Goal: Task Accomplishment & Management: Use online tool/utility

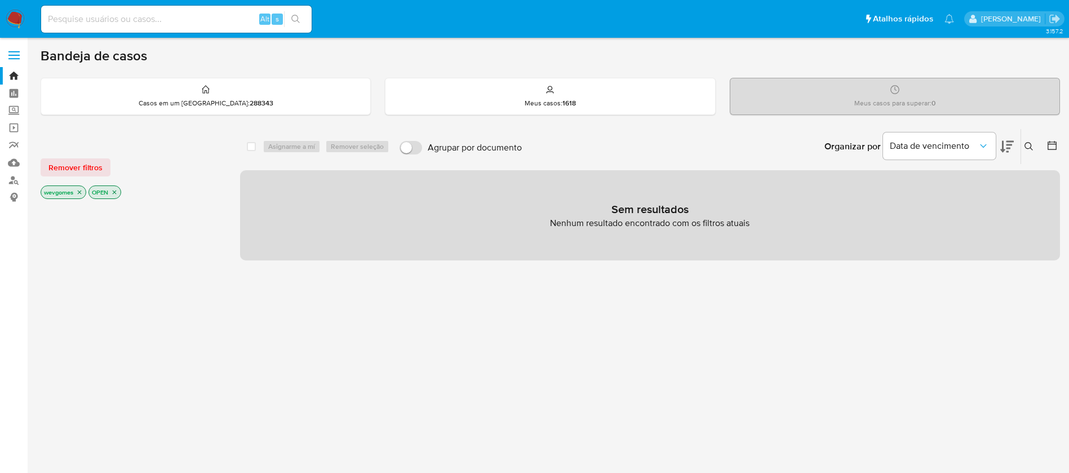
click at [14, 21] on img at bounding box center [15, 19] width 19 height 19
click at [82, 192] on icon "close-filter" at bounding box center [79, 192] width 7 height 7
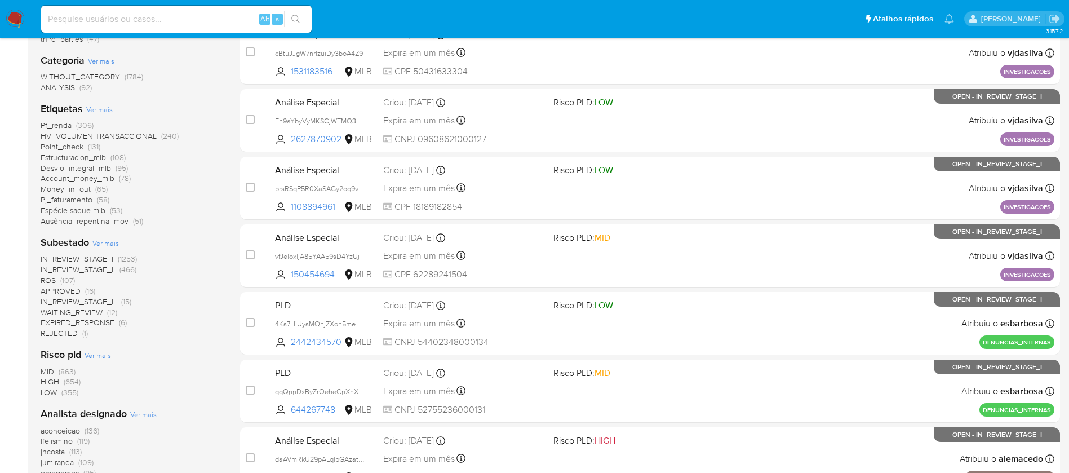
scroll to position [192, 0]
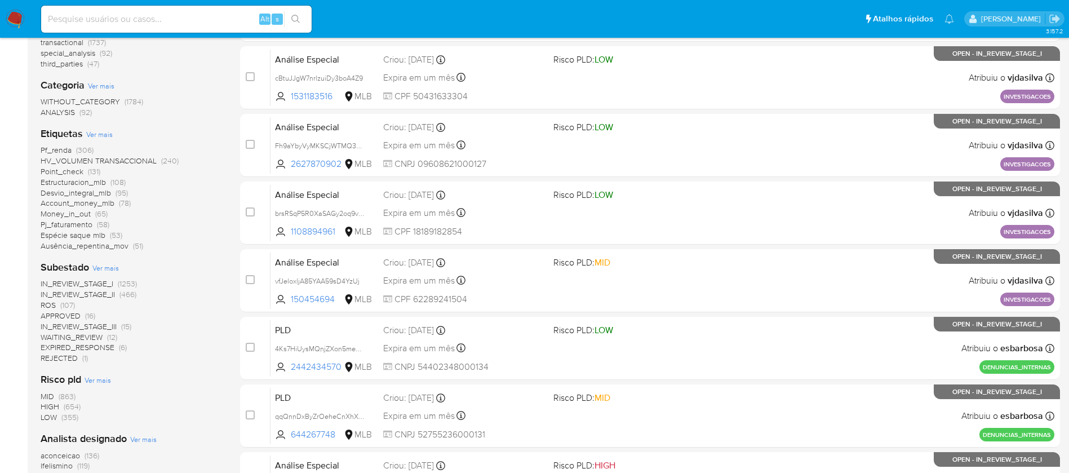
click at [60, 153] on span "Pf_renda" at bounding box center [56, 149] width 31 height 11
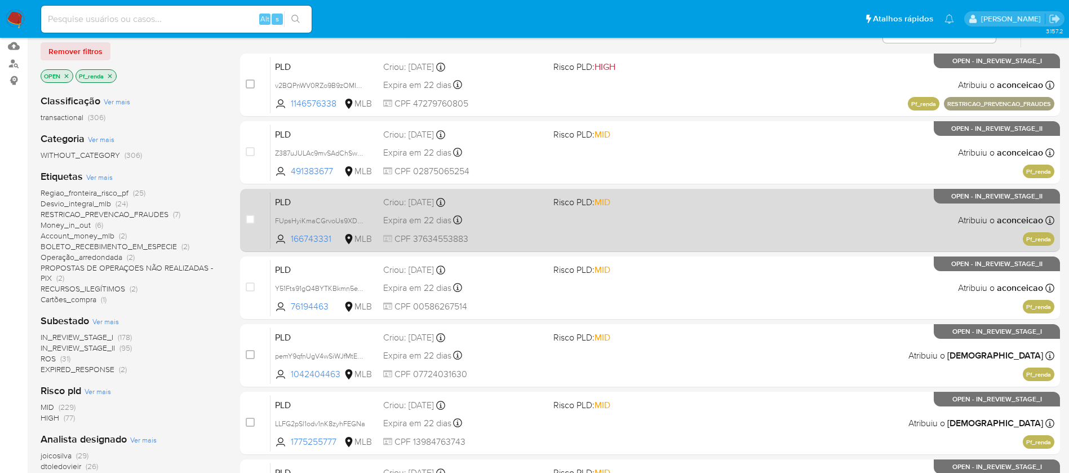
scroll to position [79, 0]
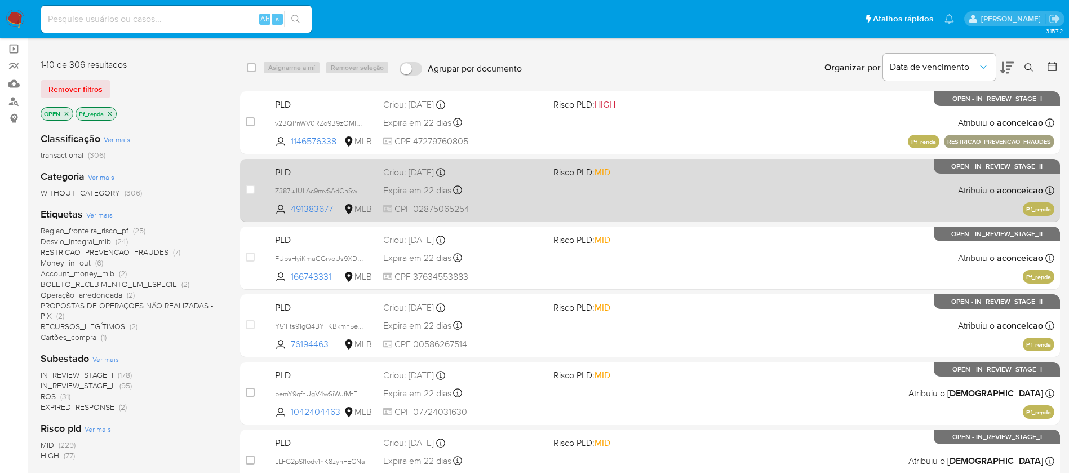
click at [700, 195] on div "PLD Z387uJULAc9mvSAdChSwxexP 491383677 MLB Risco PLD: MID Criou: 12/08/2025 Cri…" at bounding box center [663, 190] width 784 height 57
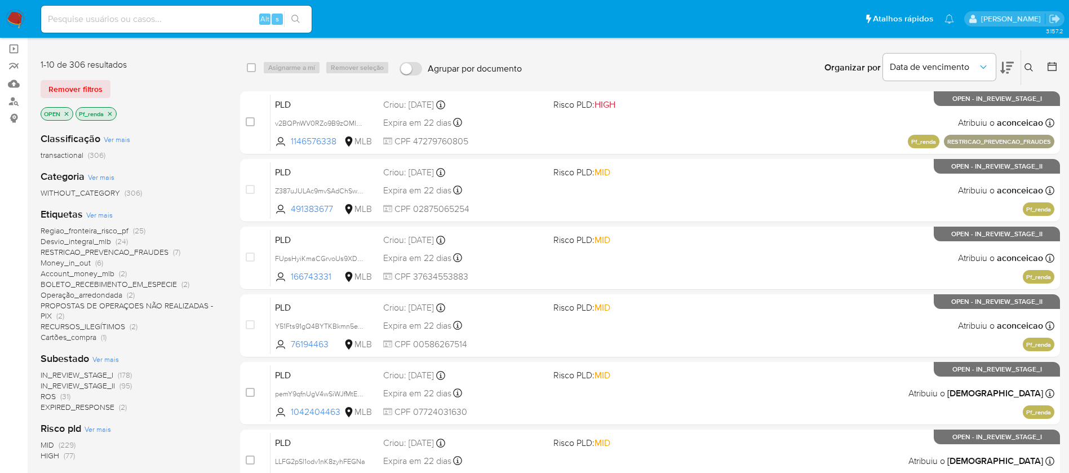
click at [15, 11] on img at bounding box center [15, 19] width 19 height 19
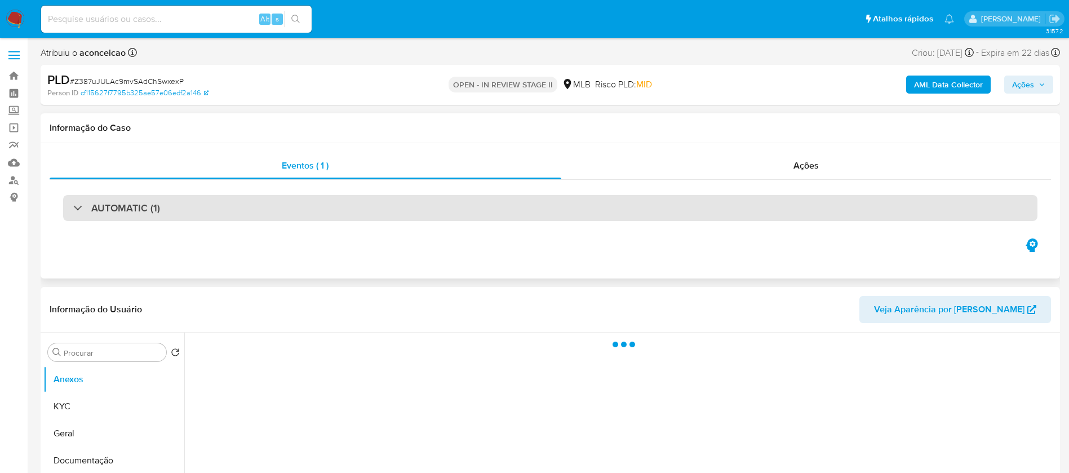
click at [246, 214] on div "AUTOMATIC (1)" at bounding box center [550, 208] width 975 height 26
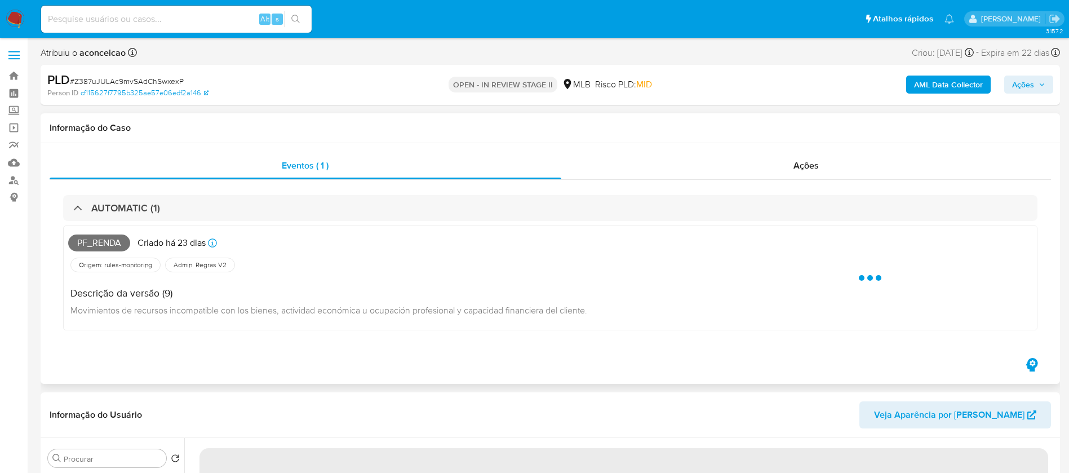
select select "10"
